Goal: Task Accomplishment & Management: Manage account settings

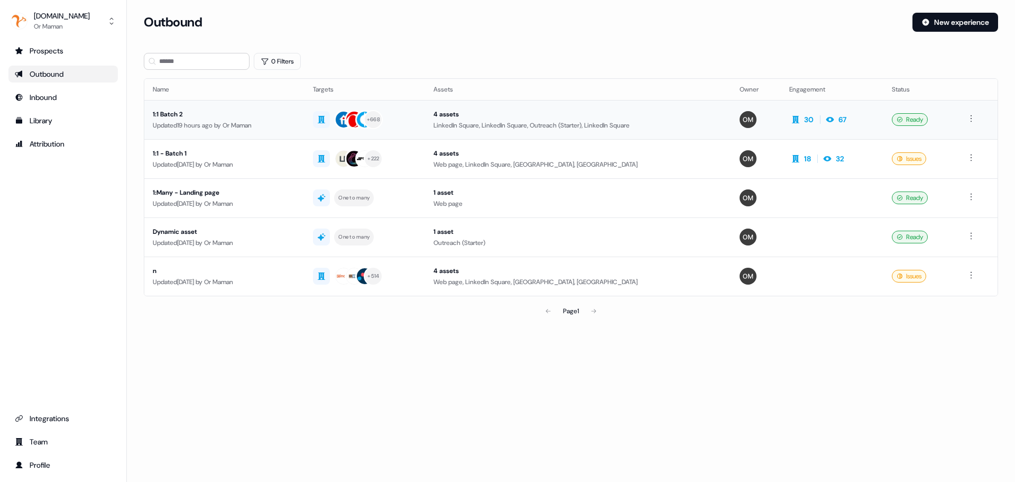
click at [240, 117] on div "1:1 Batch 2" at bounding box center [224, 114] width 143 height 11
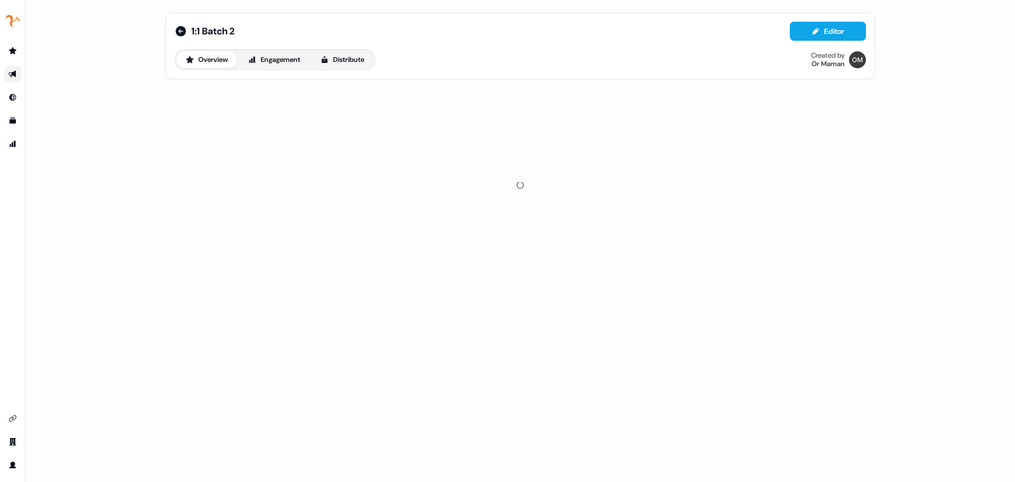
click at [998, 75] on div "1:1 Batch 2 Editor Overview Engagement Distribute Created by Or Maman" at bounding box center [519, 241] width 989 height 482
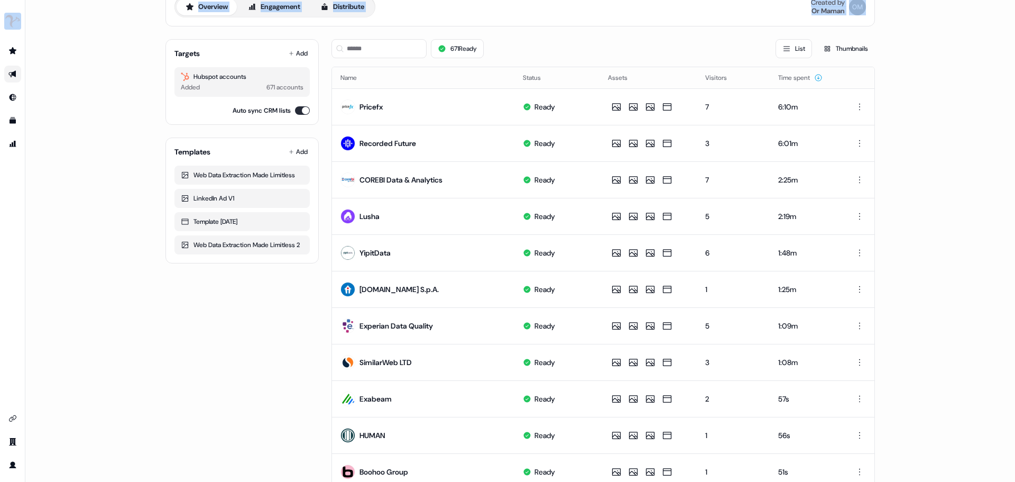
click at [992, 76] on div "1:1 Batch 2 Editor Overview Engagement Distribute Created by Or Maman Targets A…" at bounding box center [519, 241] width 989 height 482
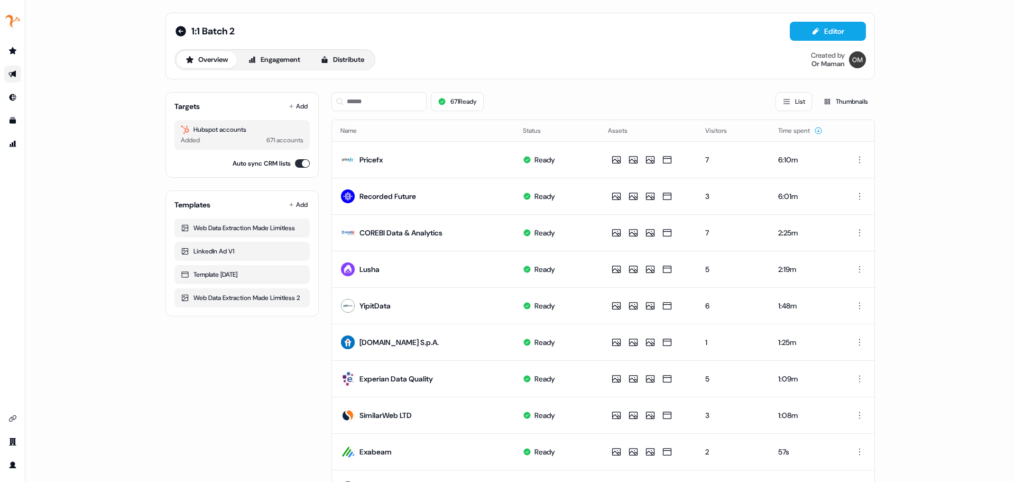
drag, startPoint x: 684, startPoint y: 154, endPoint x: 661, endPoint y: 90, distance: 67.4
click at [661, 89] on div "671 Ready List Thumbnails" at bounding box center [602, 102] width 543 height 36
click at [686, 183] on td at bounding box center [647, 196] width 97 height 36
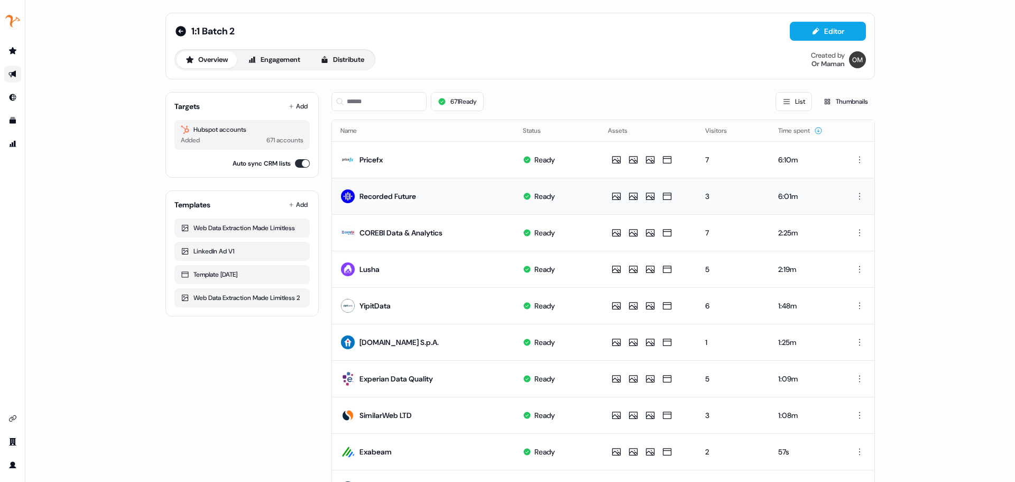
click at [686, 201] on td at bounding box center [647, 196] width 97 height 36
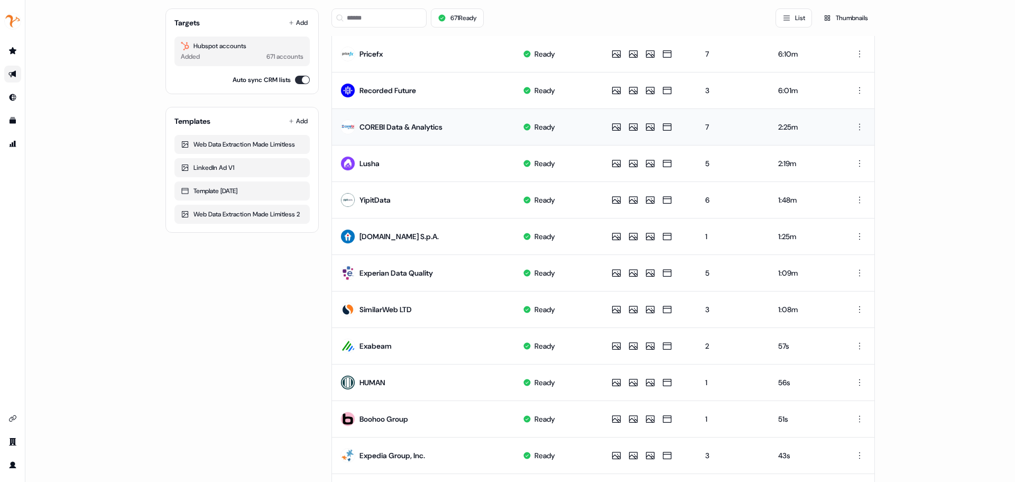
drag, startPoint x: 650, startPoint y: 127, endPoint x: 645, endPoint y: 113, distance: 14.7
click at [643, 110] on td at bounding box center [647, 126] width 97 height 36
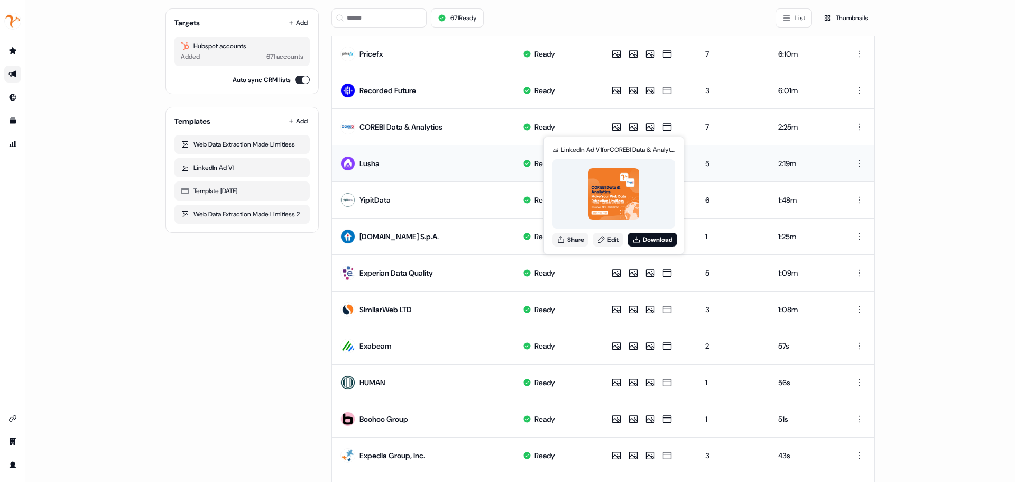
scroll to position [159, 0]
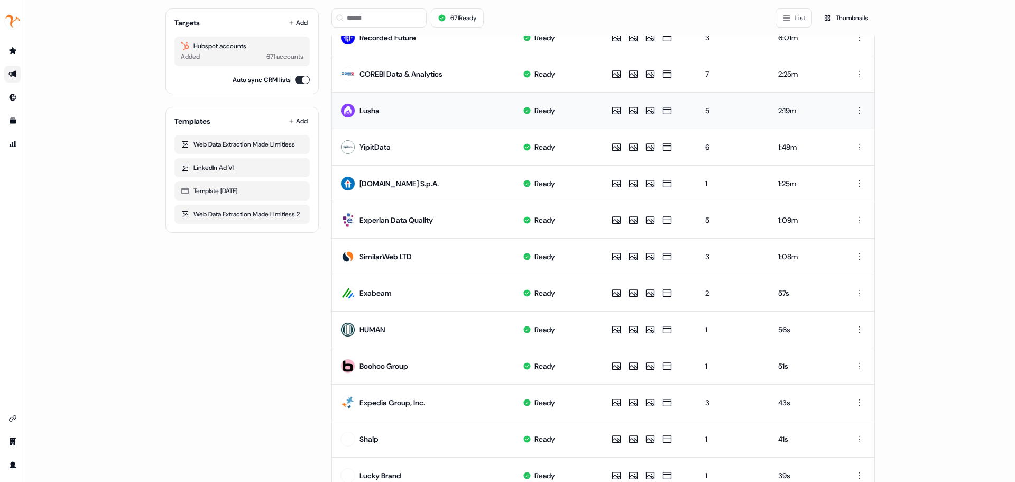
click at [688, 119] on td at bounding box center [647, 110] width 97 height 36
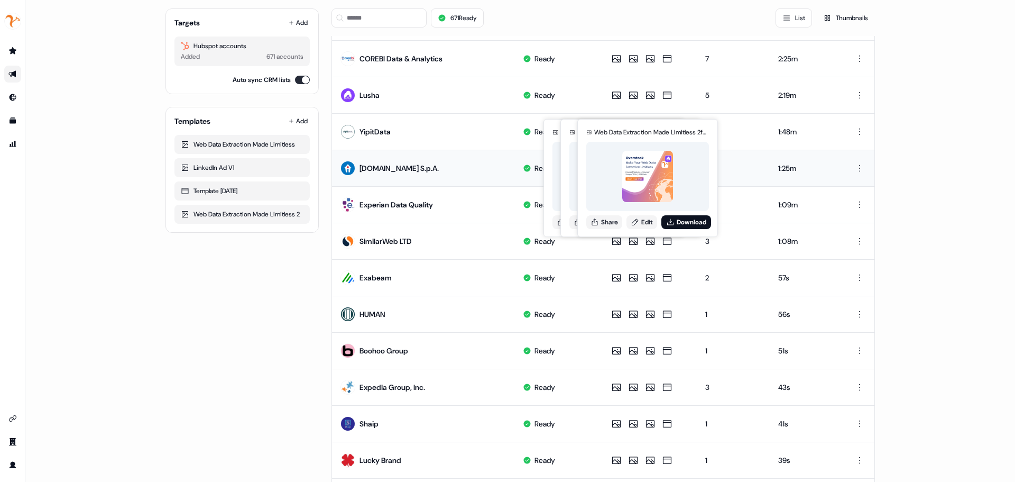
scroll to position [211, 0]
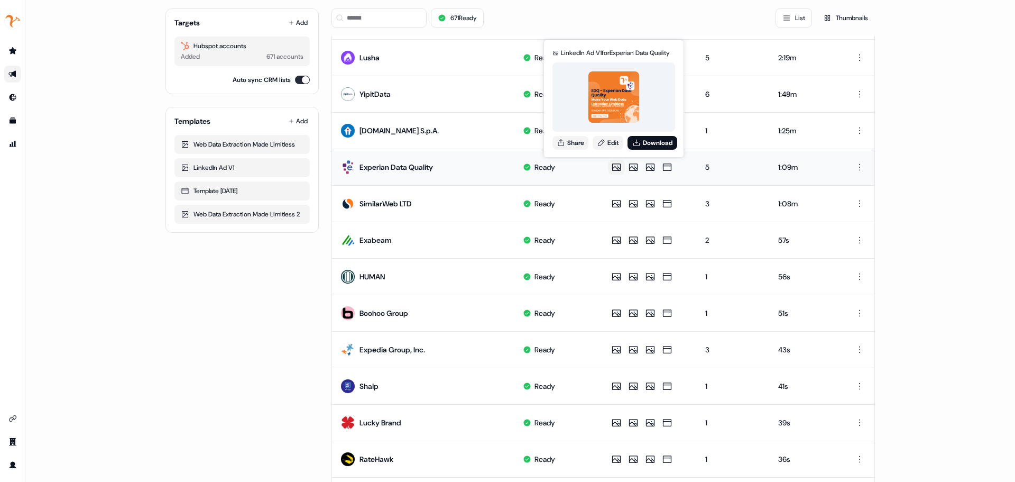
click at [604, 170] on td "LinkedIn Ad V1 for Experian Data Quality Share Edit Download LinkedIn Ad V1 for…" at bounding box center [647, 167] width 97 height 36
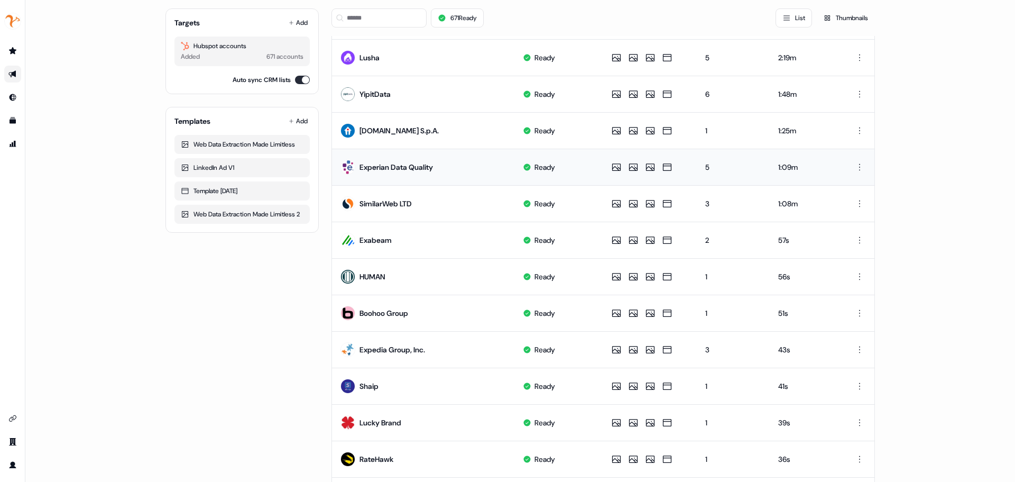
click at [604, 170] on td at bounding box center [647, 167] width 97 height 36
click at [604, 171] on td at bounding box center [647, 167] width 97 height 36
click at [605, 171] on td at bounding box center [647, 167] width 97 height 36
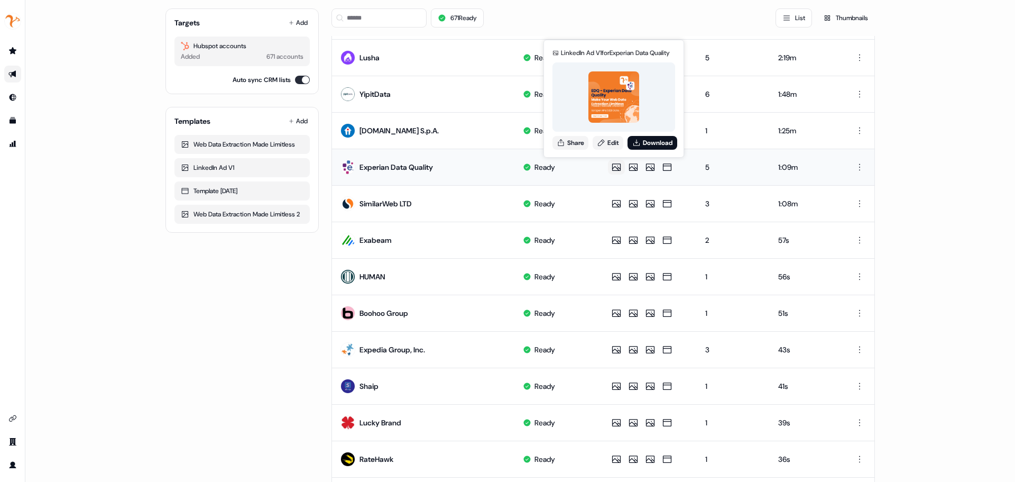
click at [608, 172] on button at bounding box center [616, 167] width 17 height 15
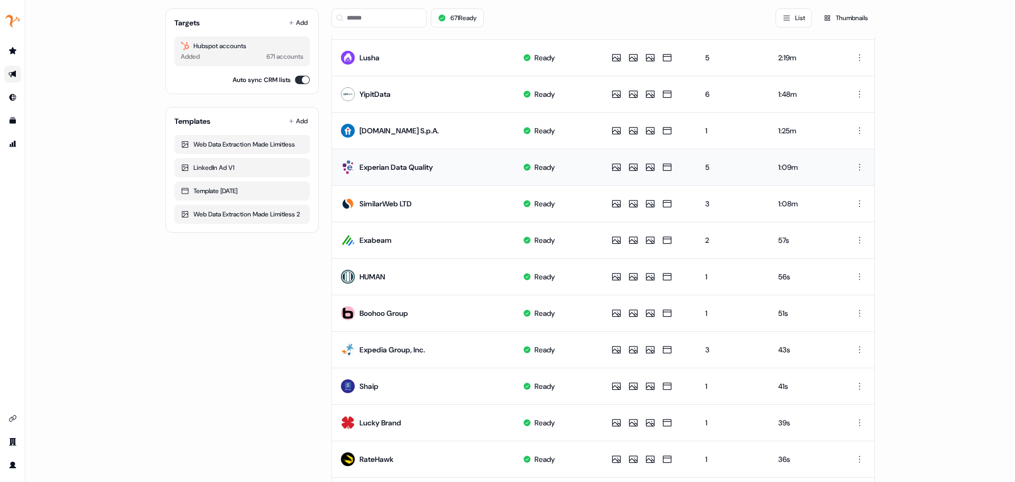
drag, startPoint x: 606, startPoint y: 172, endPoint x: 601, endPoint y: 173, distance: 5.4
click at [602, 173] on td at bounding box center [647, 167] width 97 height 36
click at [601, 173] on td at bounding box center [647, 167] width 97 height 36
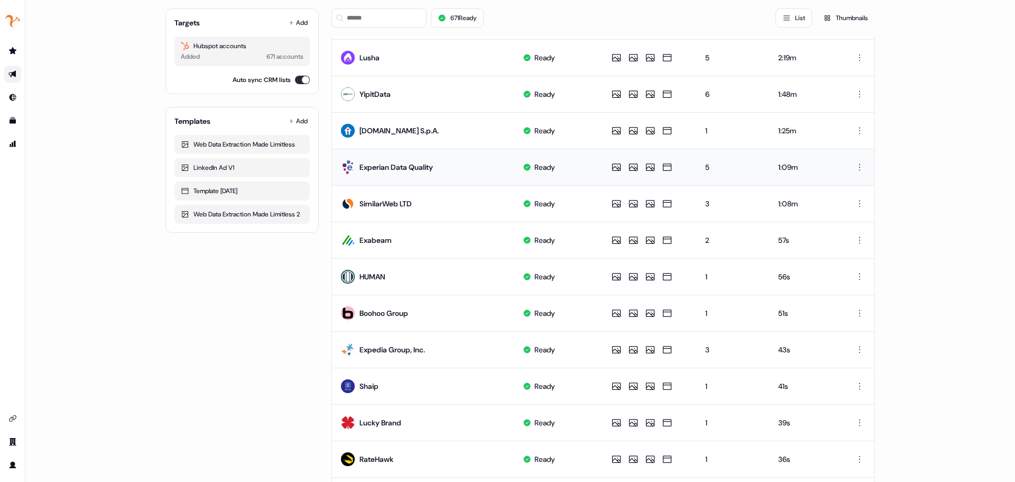
click at [601, 173] on td at bounding box center [647, 167] width 97 height 36
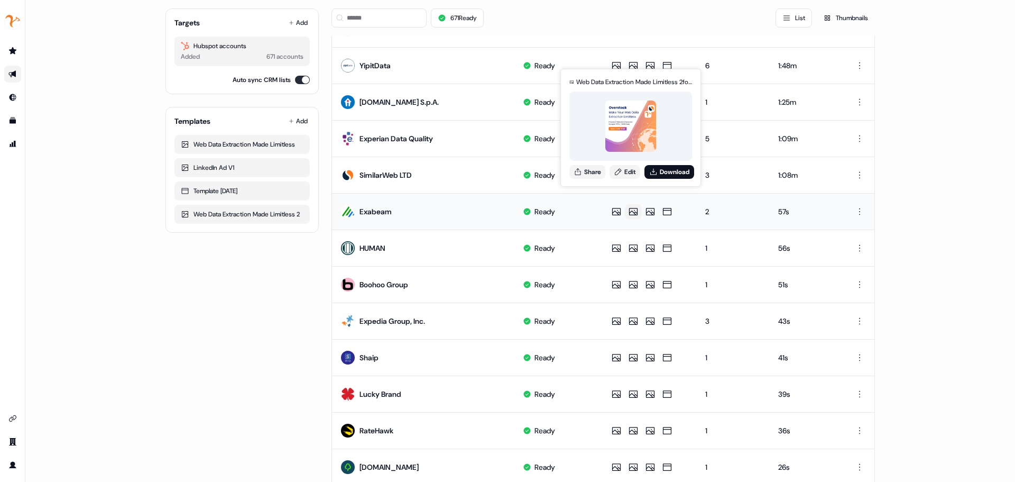
scroll to position [264, 0]
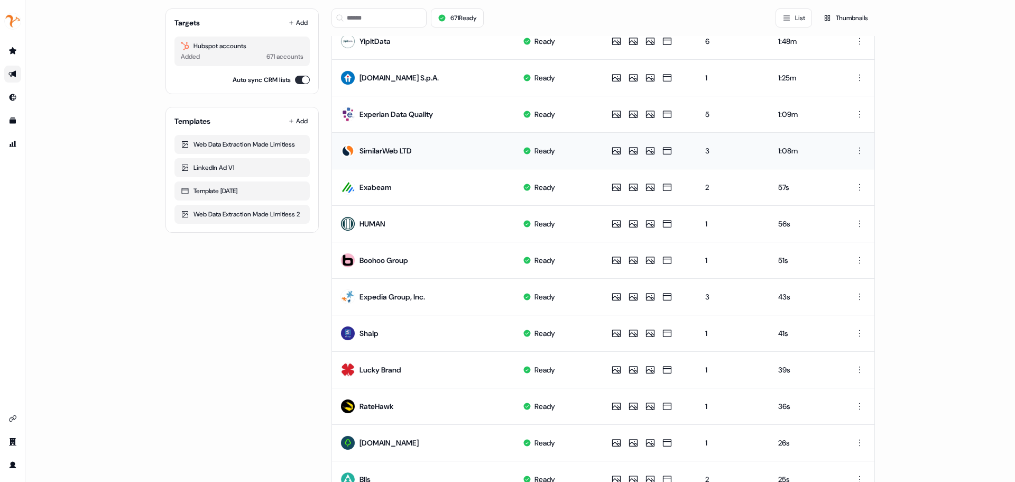
click at [675, 163] on td at bounding box center [647, 150] width 97 height 36
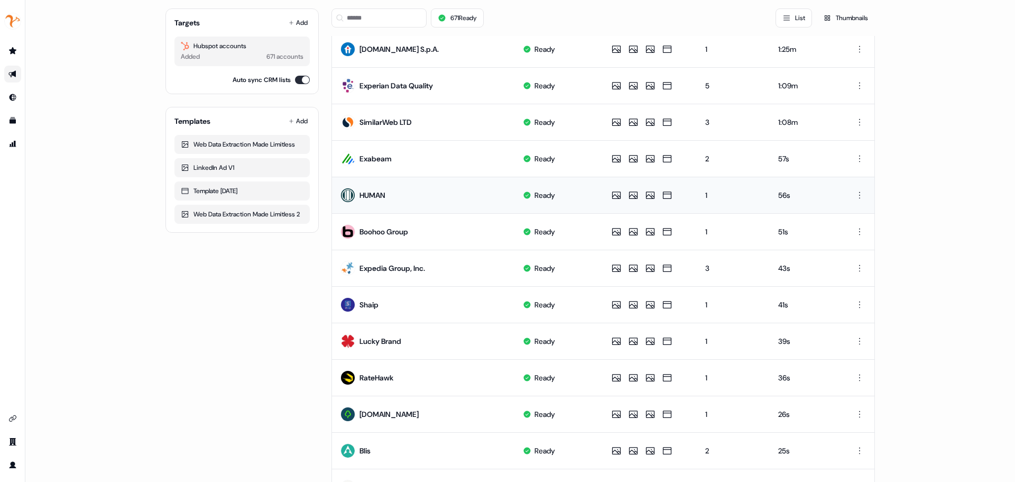
scroll to position [317, 0]
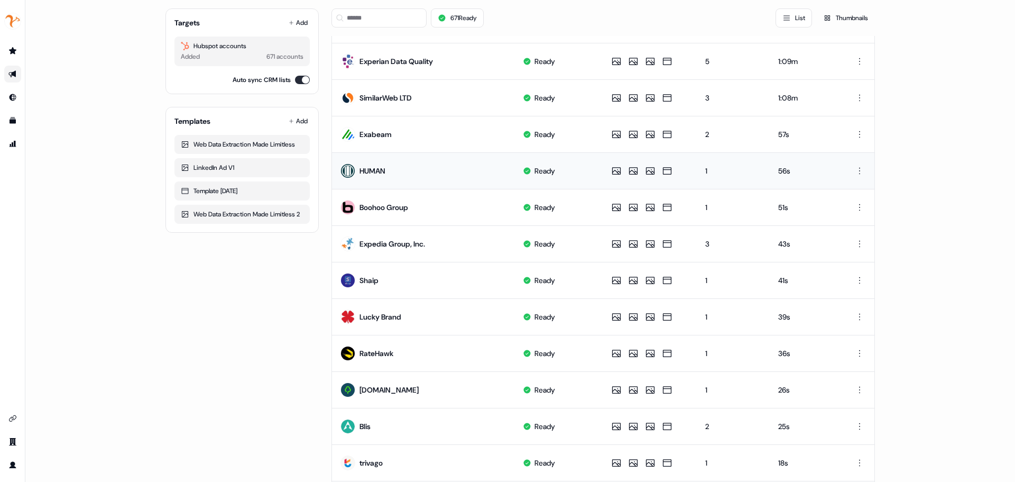
click at [681, 155] on td at bounding box center [647, 170] width 97 height 36
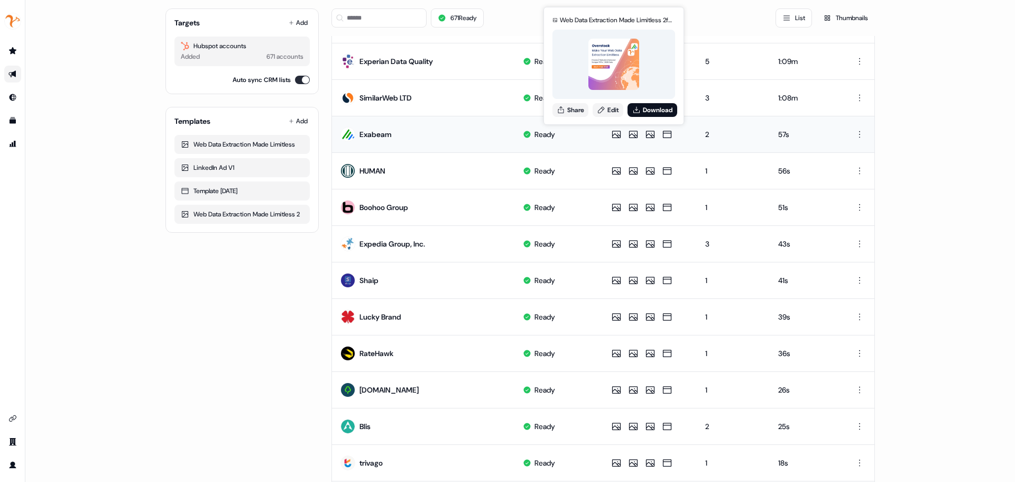
click at [599, 138] on td "Web Data Extraction Made Limitless 2 for Exabeam Share Edit Download Web Data E…" at bounding box center [647, 134] width 97 height 36
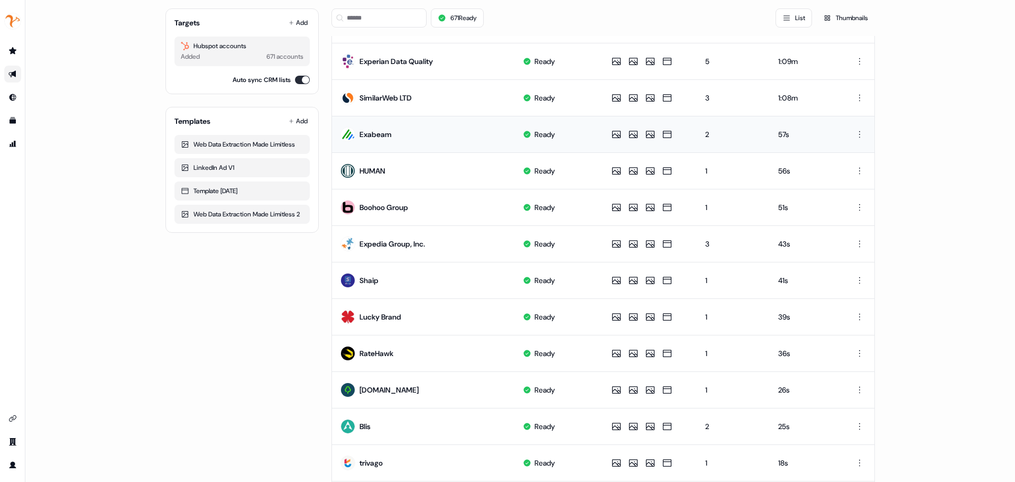
click at [599, 138] on td at bounding box center [647, 134] width 97 height 36
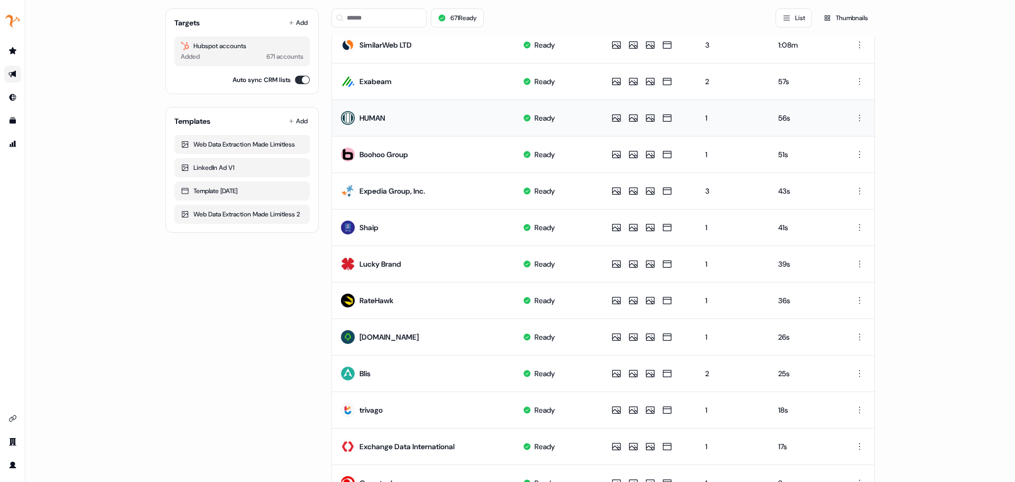
drag, startPoint x: 611, startPoint y: 118, endPoint x: 598, endPoint y: 106, distance: 18.0
click at [595, 106] on td "Ready" at bounding box center [556, 117] width 85 height 36
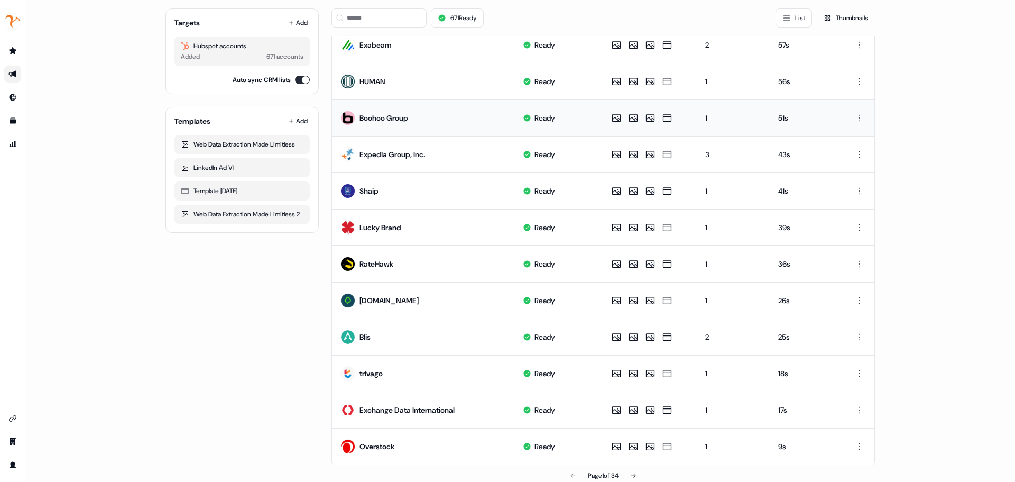
scroll to position [423, 0]
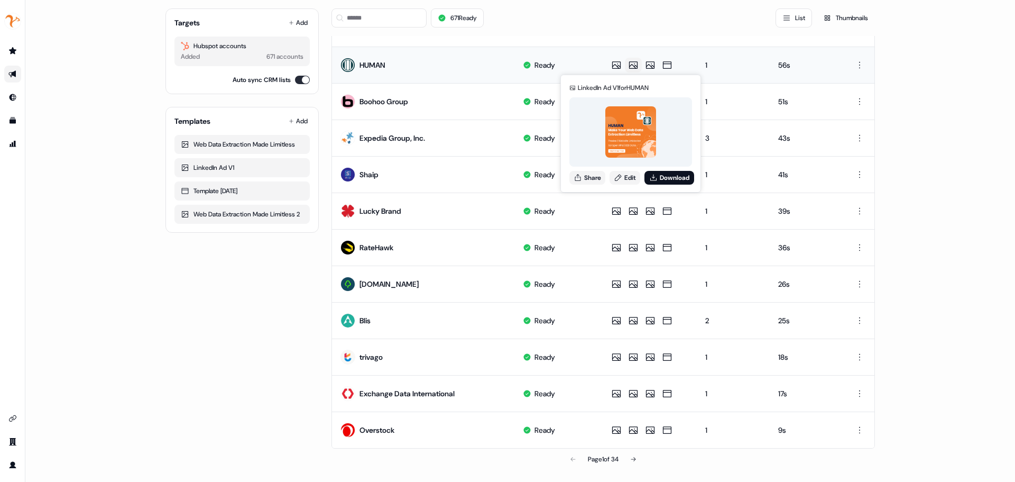
drag, startPoint x: 614, startPoint y: 66, endPoint x: 633, endPoint y: 72, distance: 19.7
drag, startPoint x: 633, startPoint y: 72, endPoint x: 598, endPoint y: 52, distance: 39.8
click at [595, 52] on td "Ready" at bounding box center [556, 65] width 85 height 36
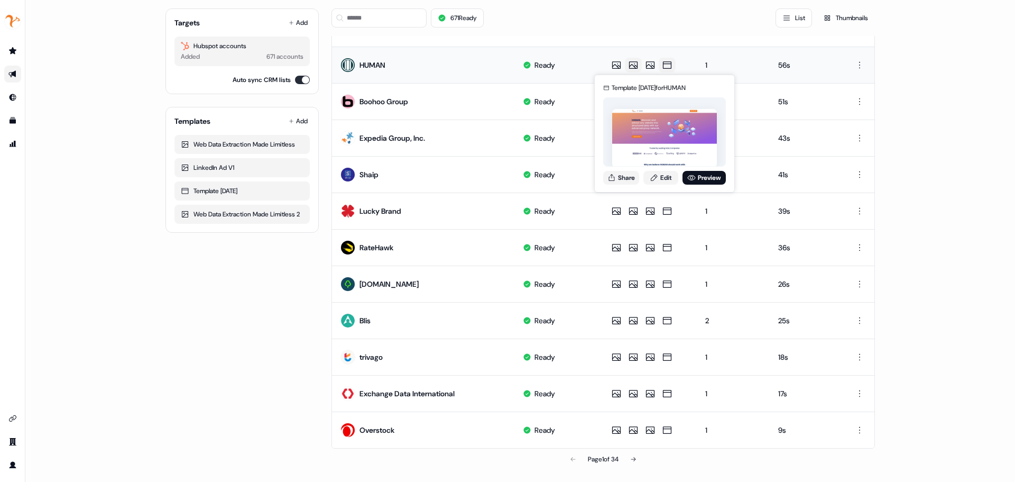
drag, startPoint x: 644, startPoint y: 63, endPoint x: 628, endPoint y: 62, distance: 15.9
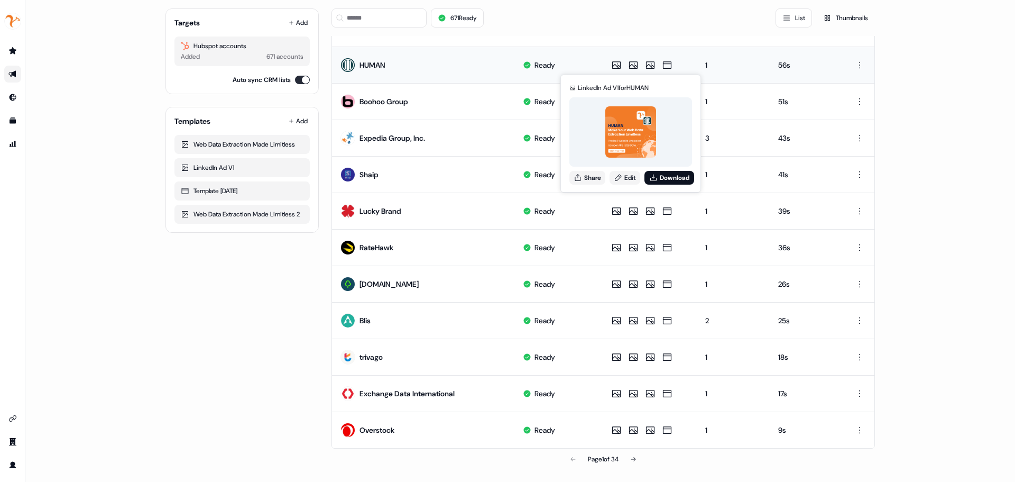
drag, startPoint x: 628, startPoint y: 62, endPoint x: 604, endPoint y: 57, distance: 25.0
click at [604, 57] on td "LinkedIn Ad V1 for HUMAN Share Edit Download LinkedIn Ad V1 for HUMAN Share Edi…" at bounding box center [647, 65] width 97 height 36
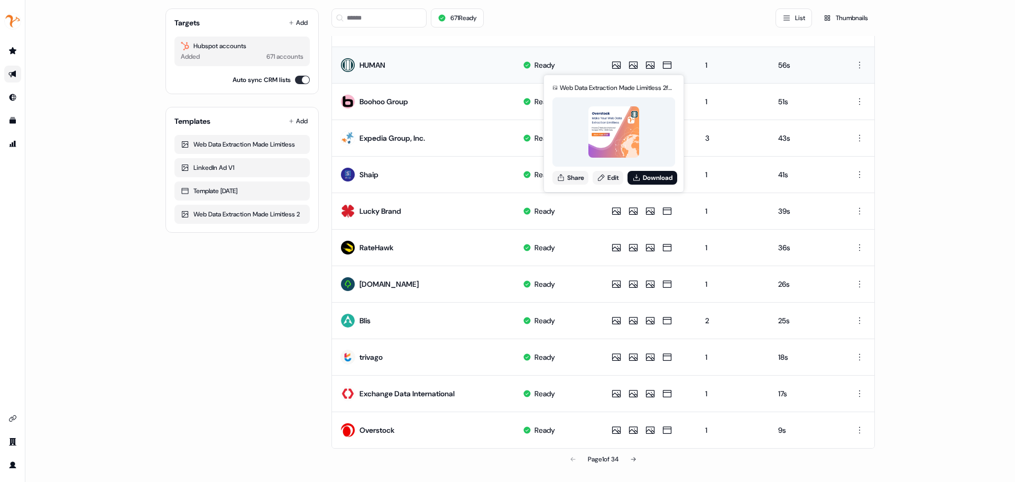
click at [577, 63] on td "Ready" at bounding box center [556, 65] width 85 height 36
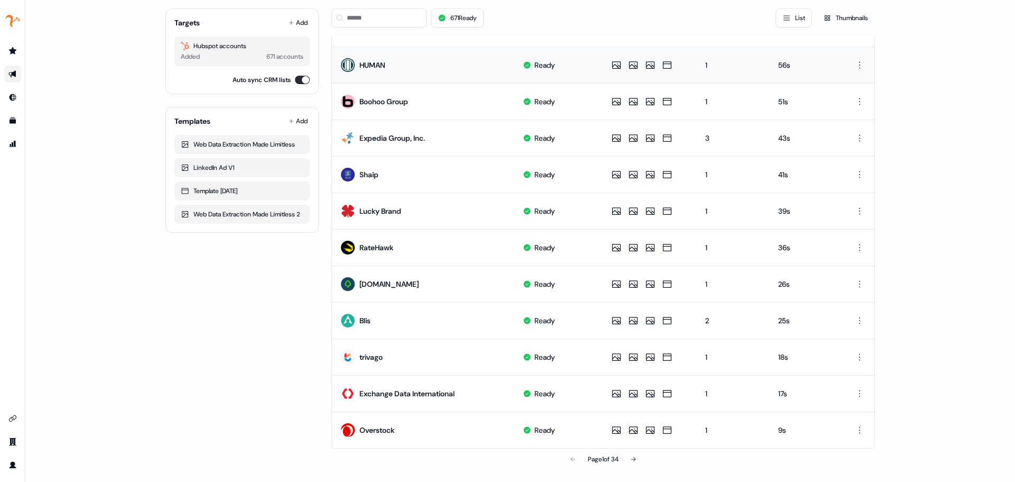
scroll to position [423, 0]
click at [604, 96] on td at bounding box center [647, 100] width 97 height 36
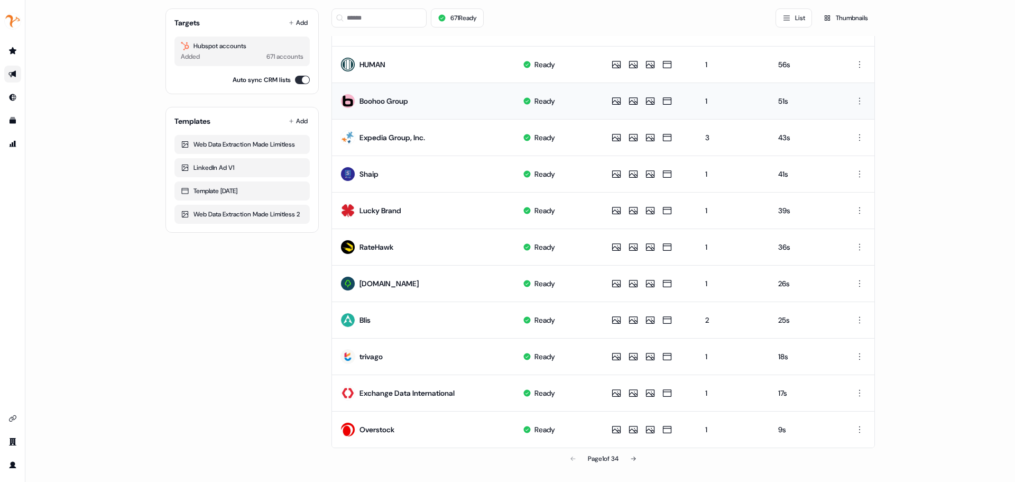
click at [604, 96] on td at bounding box center [647, 100] width 97 height 36
click at [601, 102] on td at bounding box center [647, 100] width 97 height 36
click at [600, 249] on td at bounding box center [647, 246] width 97 height 36
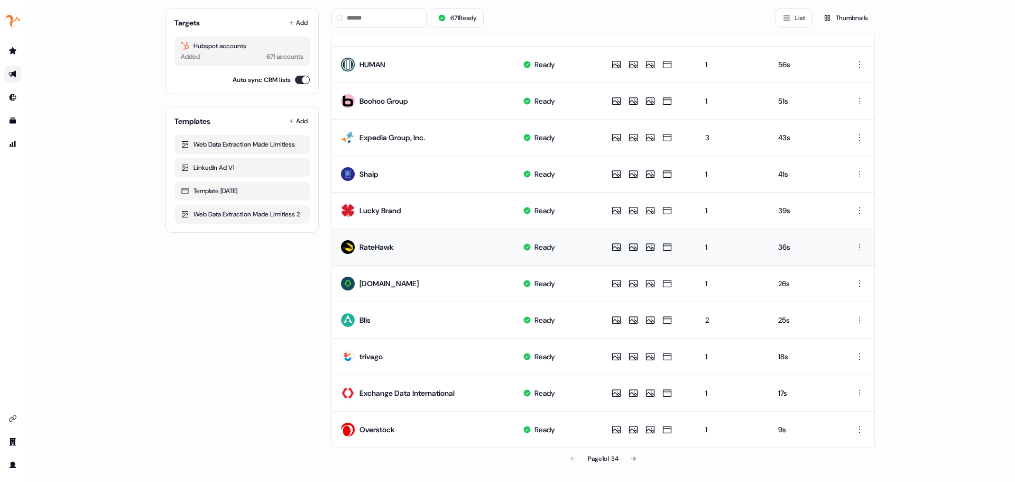
click at [600, 249] on td at bounding box center [647, 246] width 97 height 36
click at [81, 1] on div "1:1 Batch 2 Editor Overview Engagement Distribute Created by Or Maman Targets A…" at bounding box center [519, 241] width 989 height 482
click at [369, 105] on div "Boohoo Group" at bounding box center [383, 101] width 49 height 11
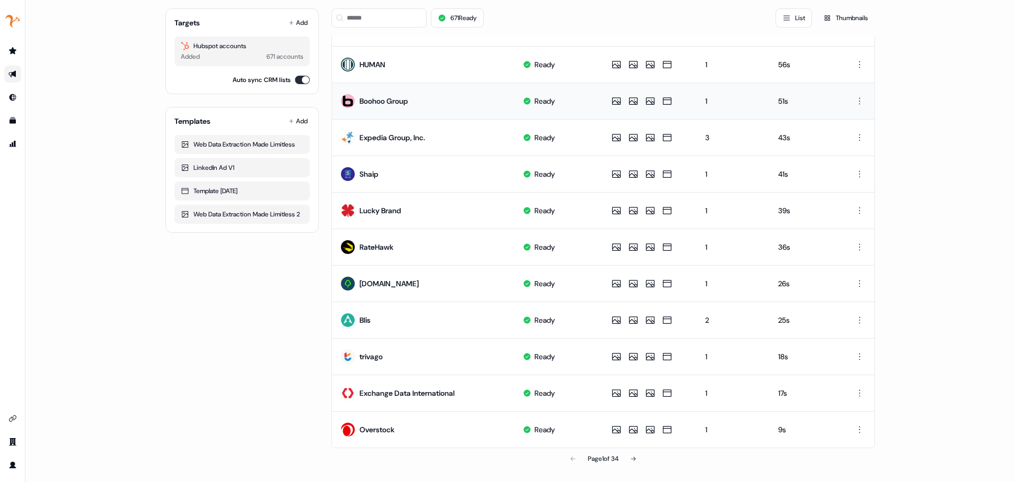
click at [369, 105] on div "Boohoo Group" at bounding box center [383, 101] width 49 height 11
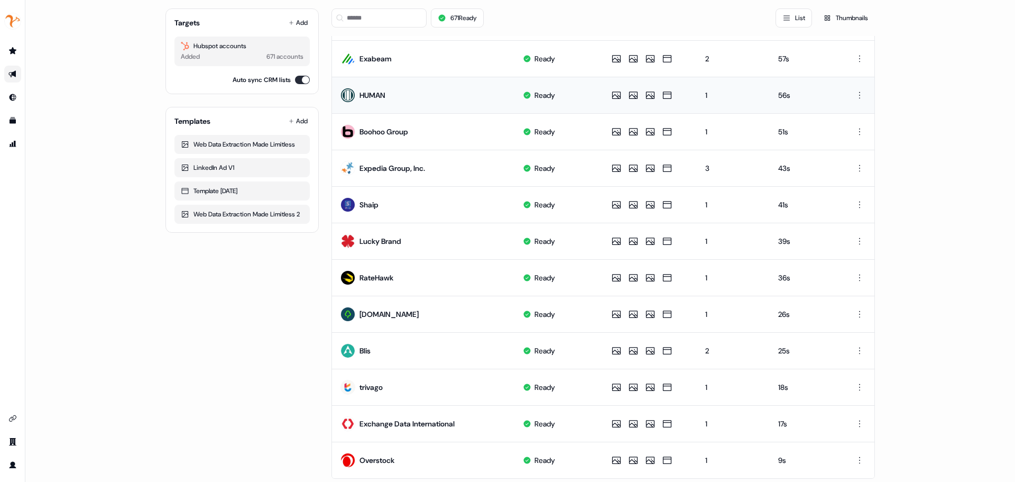
scroll to position [371, 0]
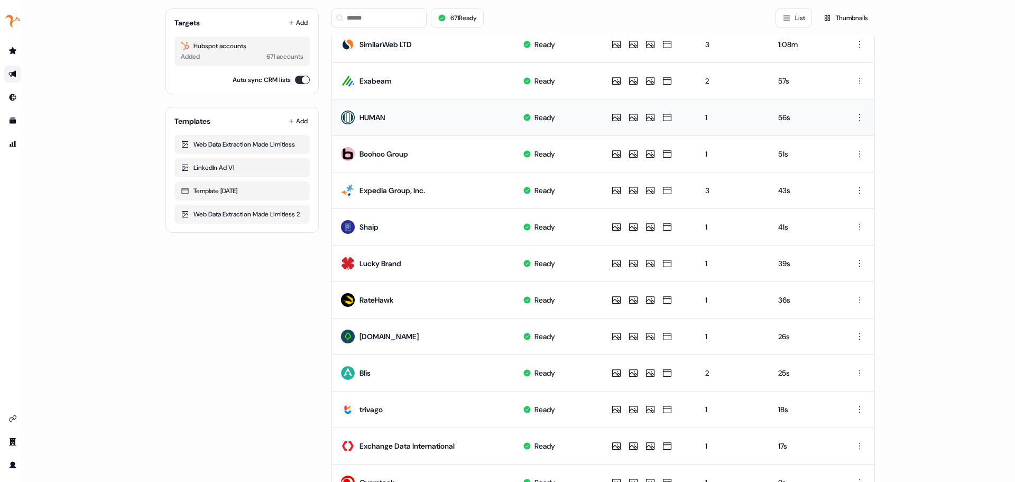
click at [337, 114] on td "HUMAN" at bounding box center [423, 117] width 182 height 36
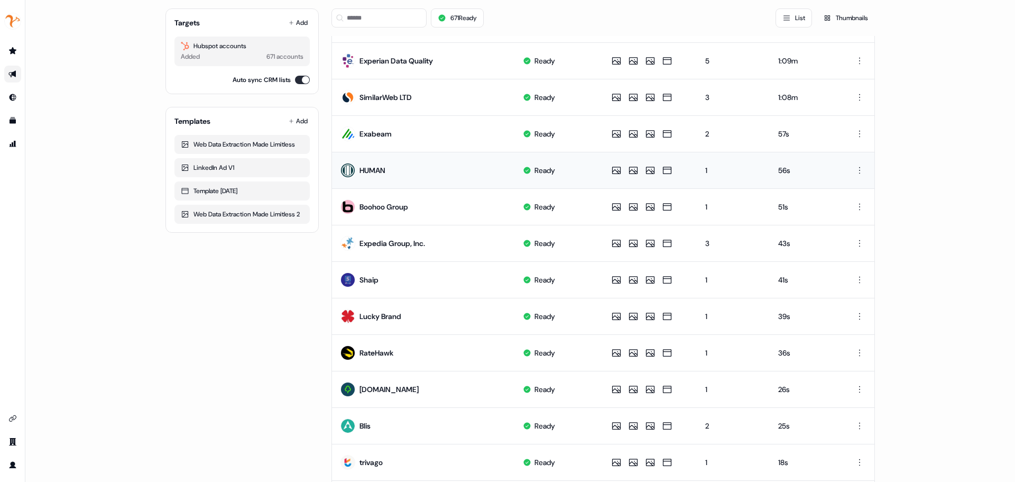
click at [337, 110] on td "SimilarWeb LTD" at bounding box center [423, 97] width 182 height 36
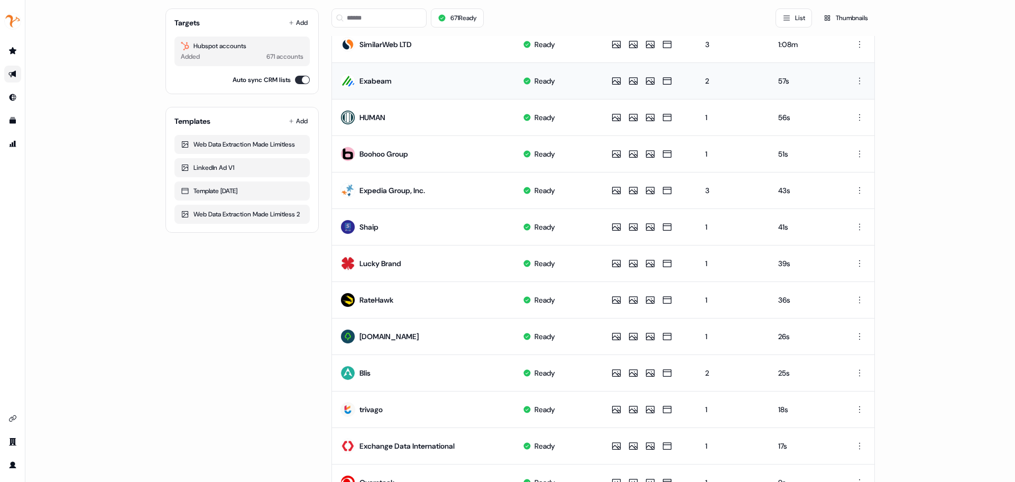
click at [337, 110] on td "HUMAN" at bounding box center [423, 117] width 182 height 36
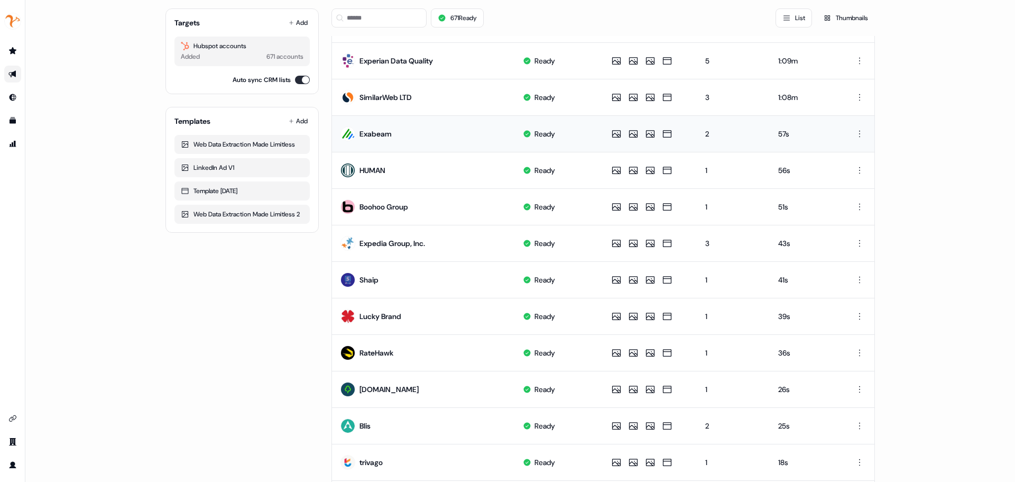
click at [336, 102] on td "SimilarWeb LTD" at bounding box center [423, 97] width 182 height 36
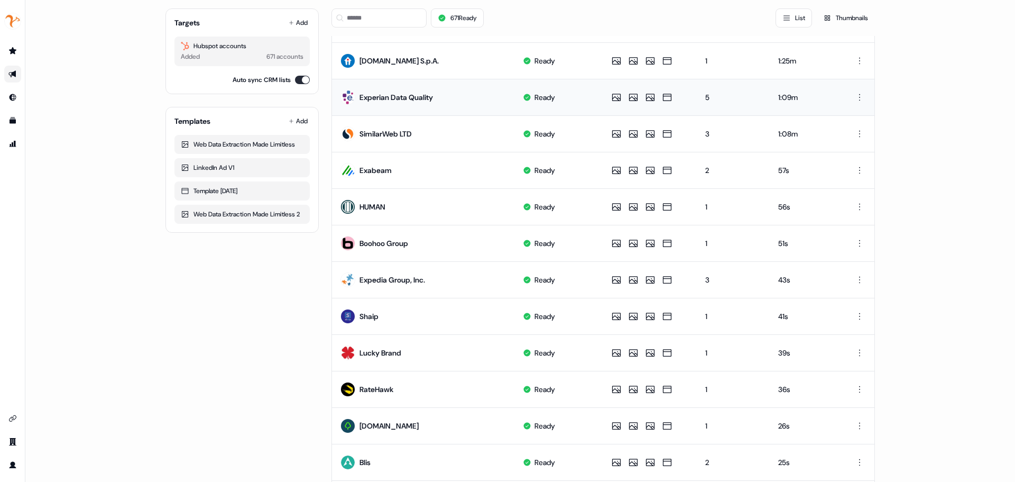
scroll to position [265, 0]
